Goal: Navigation & Orientation: Find specific page/section

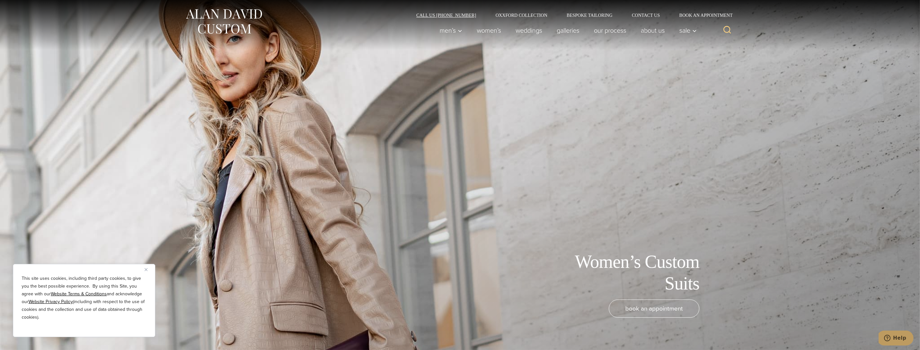
drag, startPoint x: 463, startPoint y: 18, endPoint x: 467, endPoint y: 13, distance: 5.8
click at [467, 13] on div "Call Us (212) 227-4040 Oxxford Collection Bespoke Tailoring Contact Us Book an …" at bounding box center [460, 25] width 563 height 50
drag, startPoint x: 467, startPoint y: 13, endPoint x: 433, endPoint y: 89, distance: 82.6
click at [433, 89] on div "Women’s Custom Suits book an appointment" at bounding box center [460, 175] width 531 height 350
click at [490, 29] on link "Women’s" at bounding box center [489, 30] width 39 height 13
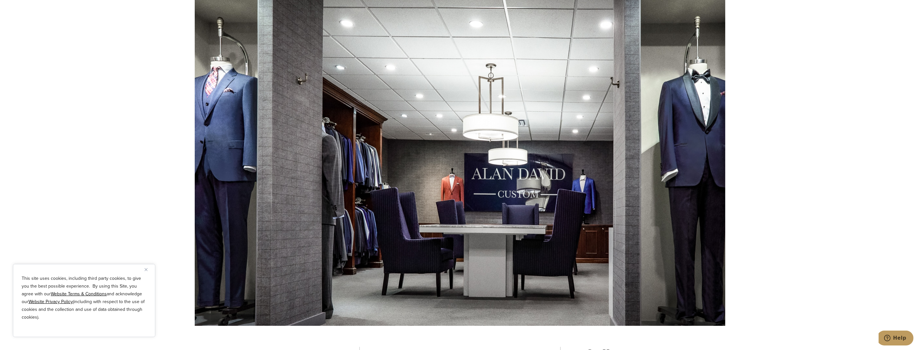
scroll to position [4239, 0]
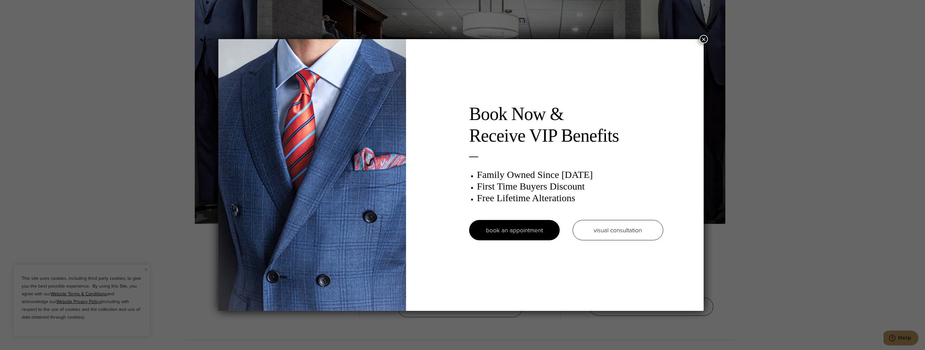
click at [706, 40] on button "×" at bounding box center [704, 39] width 8 height 8
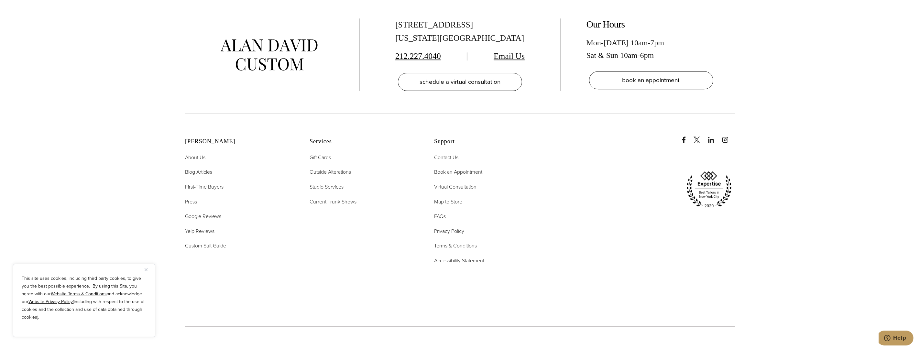
scroll to position [4433, 0]
